Goal: Task Accomplishment & Management: Use online tool/utility

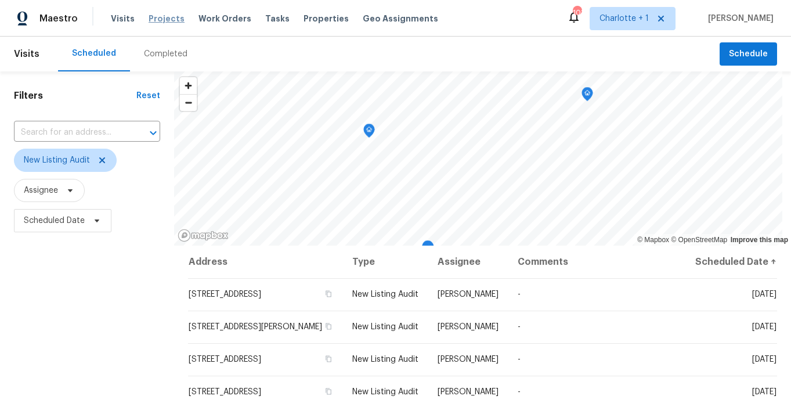
click at [156, 16] on span "Projects" at bounding box center [167, 19] width 36 height 12
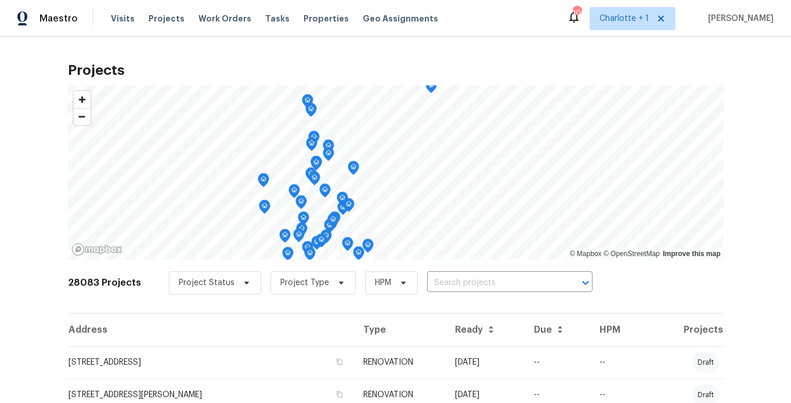
click at [86, 28] on div "Maestro Visits Projects Work Orders Tasks Properties Geo Assignments" at bounding box center [226, 18] width 452 height 23
drag, startPoint x: 40, startPoint y: 52, endPoint x: 38, endPoint y: 8, distance: 43.6
click at [42, 38] on div "Projects © Mapbox © OpenStreetMap Improve this map 28083 Projects Project Statu…" at bounding box center [395, 220] width 791 height 366
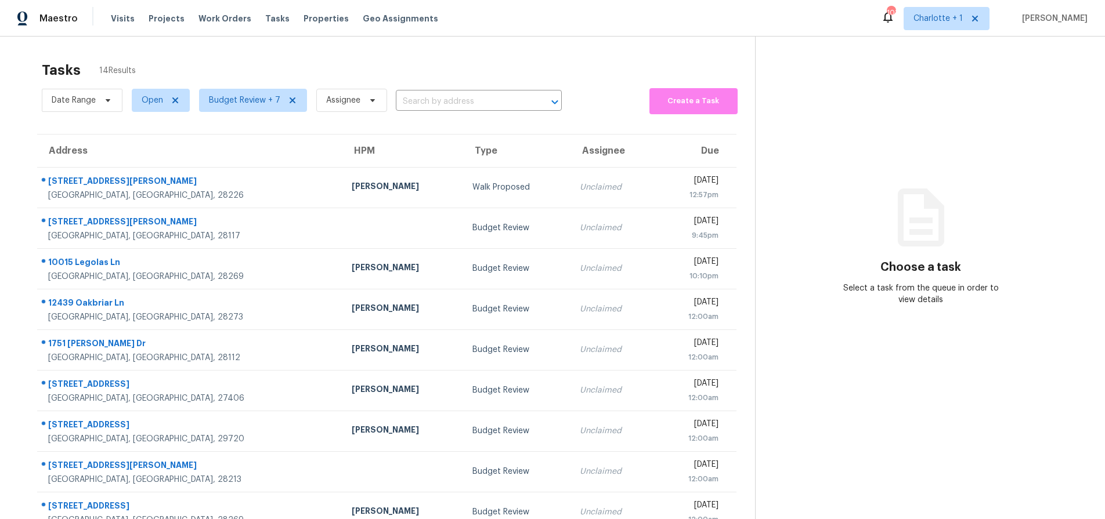
click at [208, 52] on div "Tasks 14 Results Date Range Open Budget Review + 7 Assignee ​ Create a Task Add…" at bounding box center [552, 321] width 1105 height 568
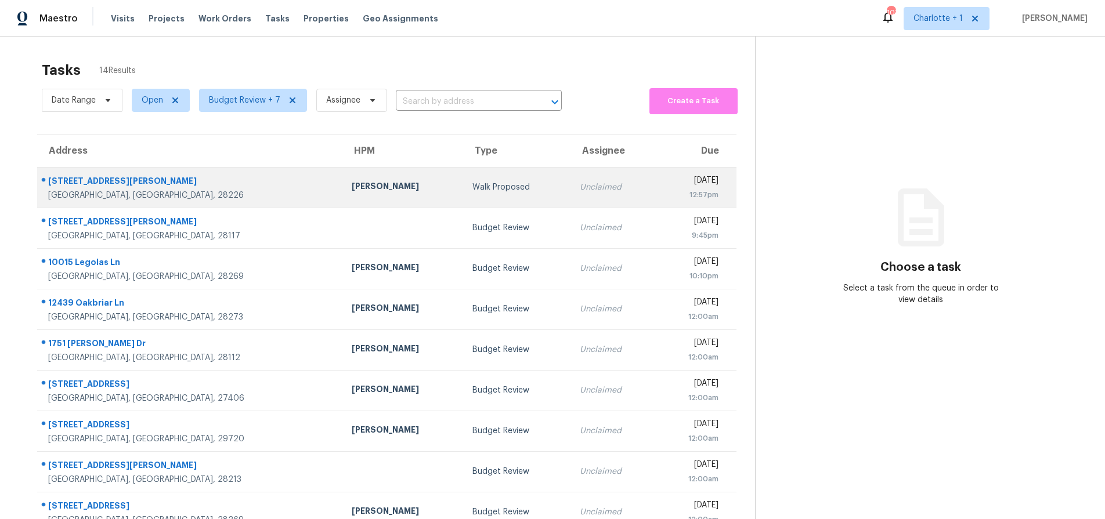
click at [174, 203] on td "6805 Porterfield Rd Charlotte, NC, 28226" at bounding box center [189, 187] width 305 height 41
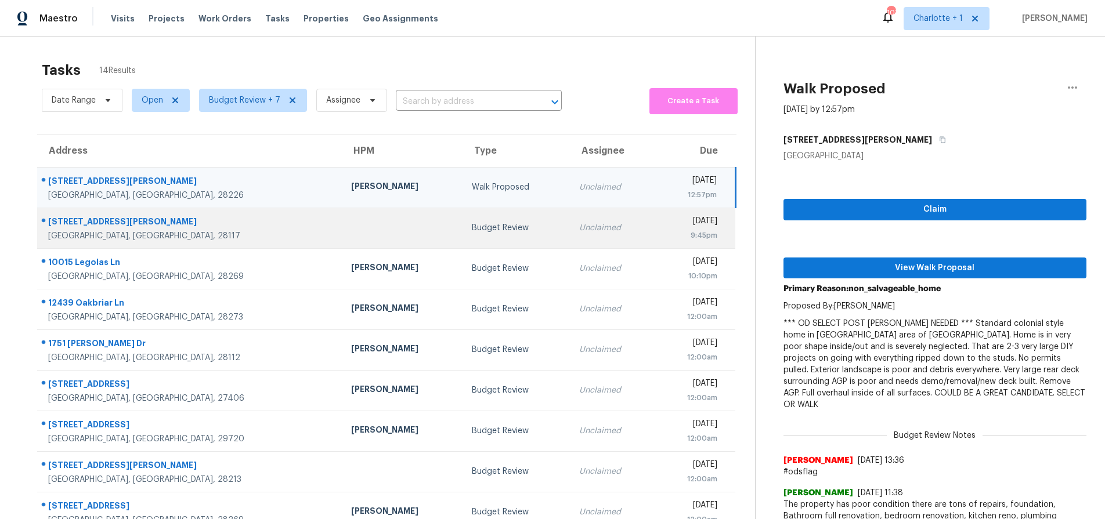
click at [342, 221] on td at bounding box center [402, 228] width 121 height 41
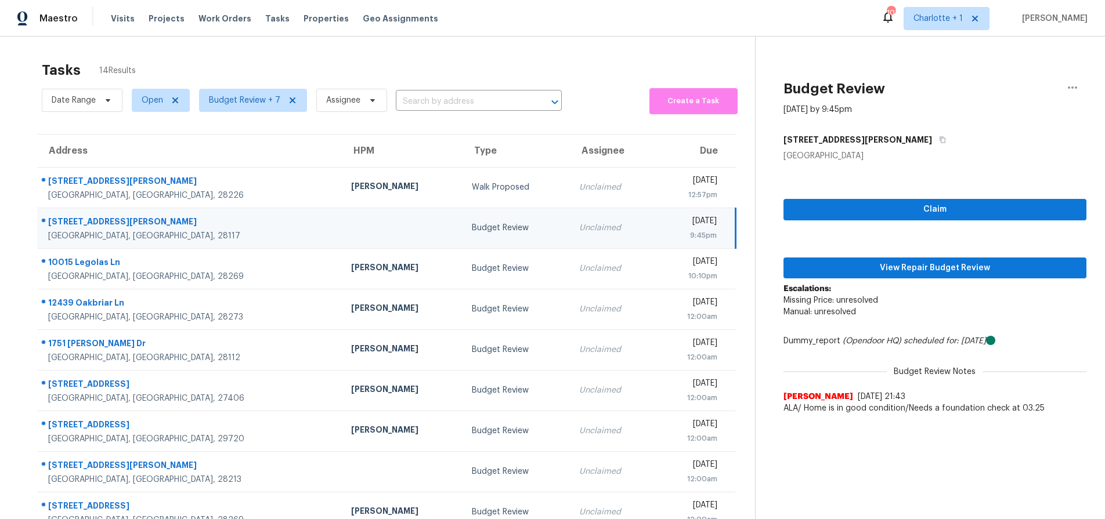
click at [462, 239] on td "Budget Review" at bounding box center [515, 228] width 107 height 41
click at [926, 265] on span "View Repair Budget Review" at bounding box center [935, 268] width 284 height 15
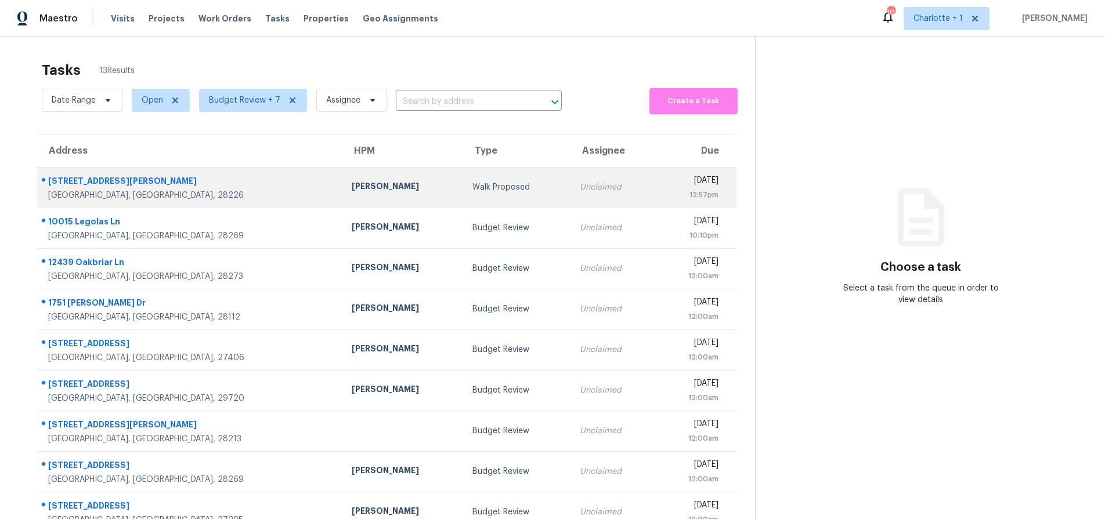
click at [161, 182] on div "[STREET_ADDRESS][PERSON_NAME]" at bounding box center [190, 182] width 285 height 15
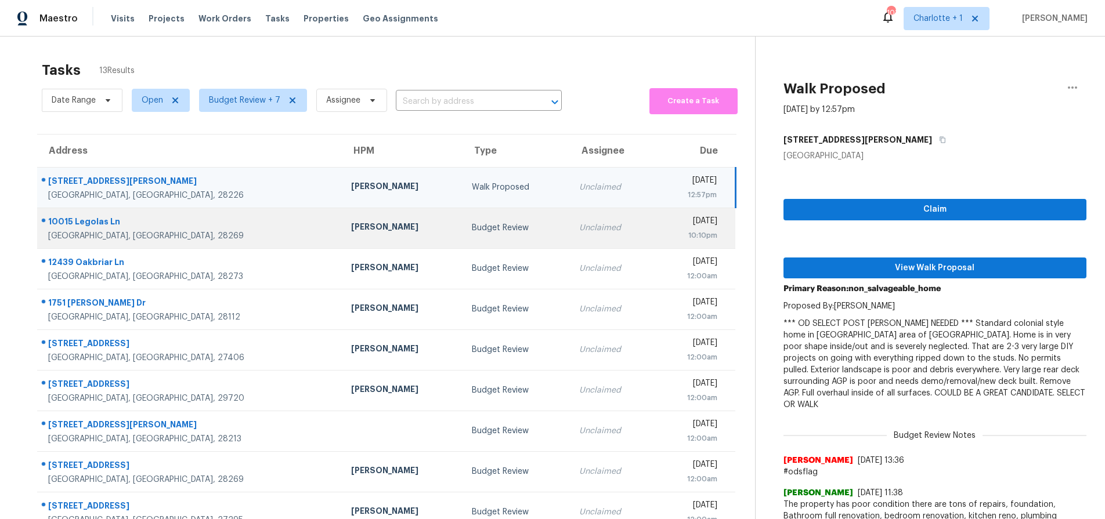
click at [196, 233] on div "[GEOGRAPHIC_DATA], [GEOGRAPHIC_DATA], 28269" at bounding box center [190, 236] width 284 height 12
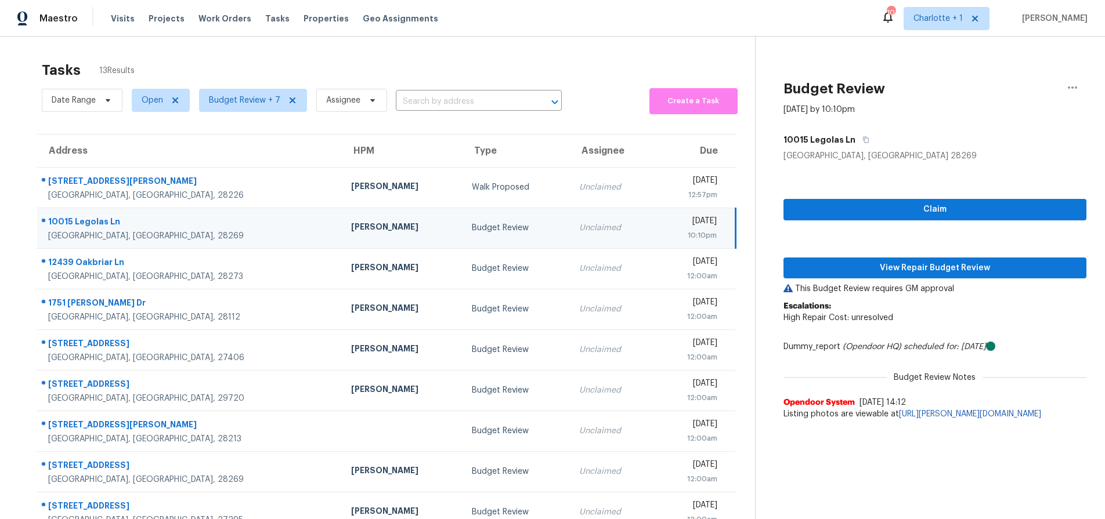
drag, startPoint x: 442, startPoint y: 215, endPoint x: 454, endPoint y: 218, distance: 12.0
click at [462, 215] on td "Budget Review" at bounding box center [515, 228] width 107 height 41
click at [844, 270] on span "View Repair Budget Review" at bounding box center [935, 268] width 284 height 15
